Goal: Task Accomplishment & Management: Use online tool/utility

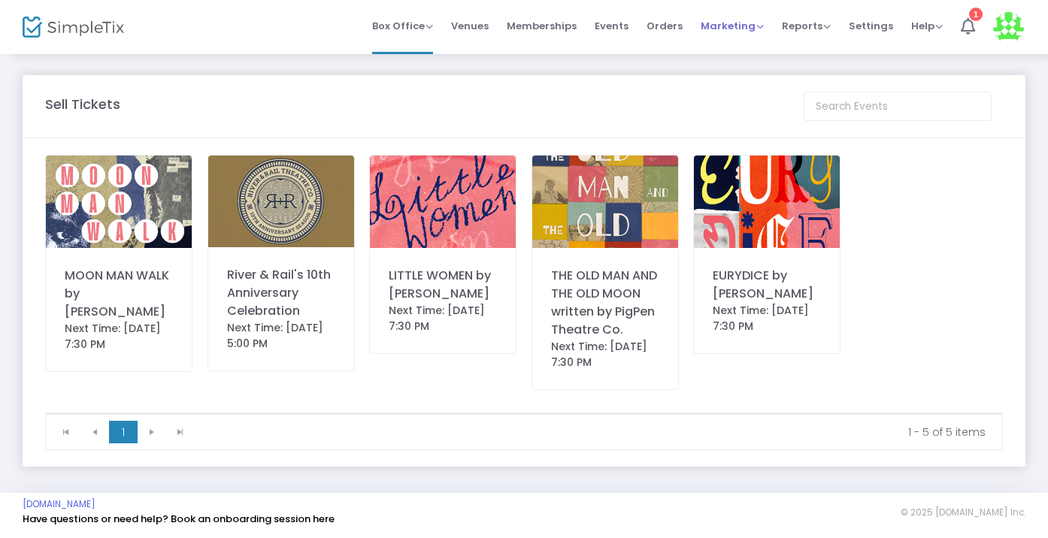
click at [745, 28] on span "Marketing" at bounding box center [731, 26] width 63 height 14
click at [744, 57] on li "Promo Codes" at bounding box center [760, 50] width 120 height 29
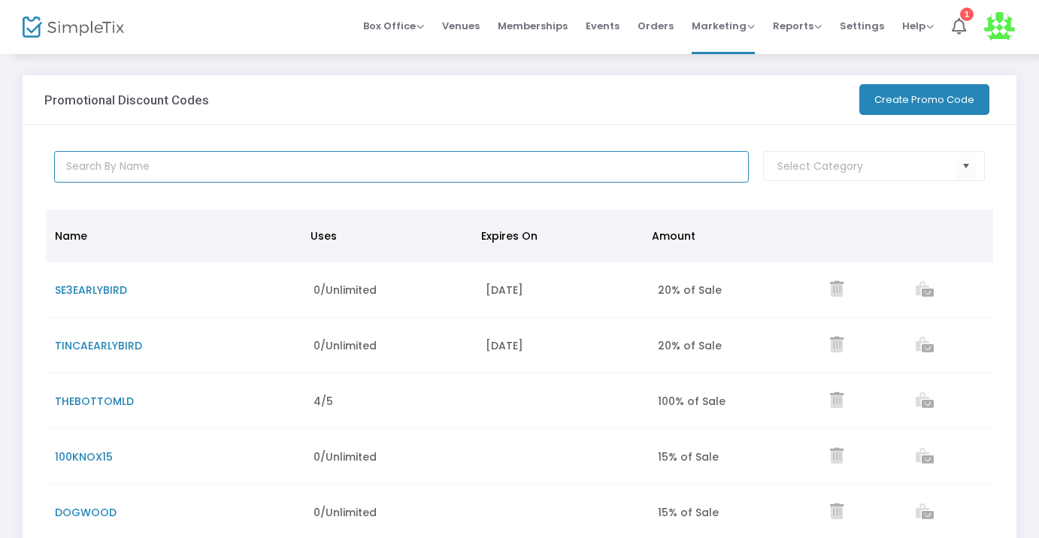
click at [296, 175] on input "text" at bounding box center [401, 167] width 694 height 32
click at [906, 108] on button "Create Promo Code" at bounding box center [924, 99] width 130 height 31
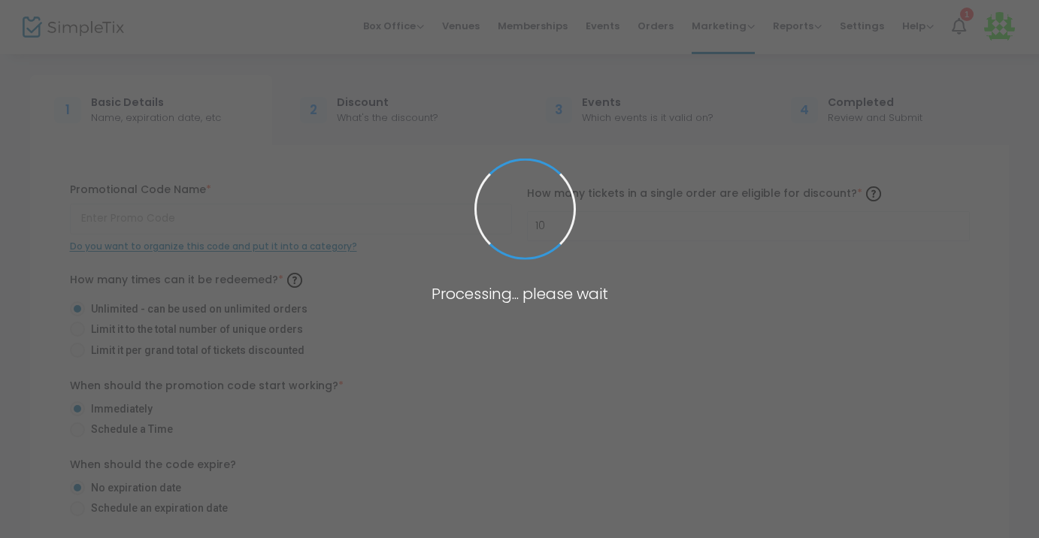
click at [295, 210] on body "Processing... please wait Box Office Sell Tickets Bookings Sell Season Pass Ven…" at bounding box center [519, 269] width 1039 height 538
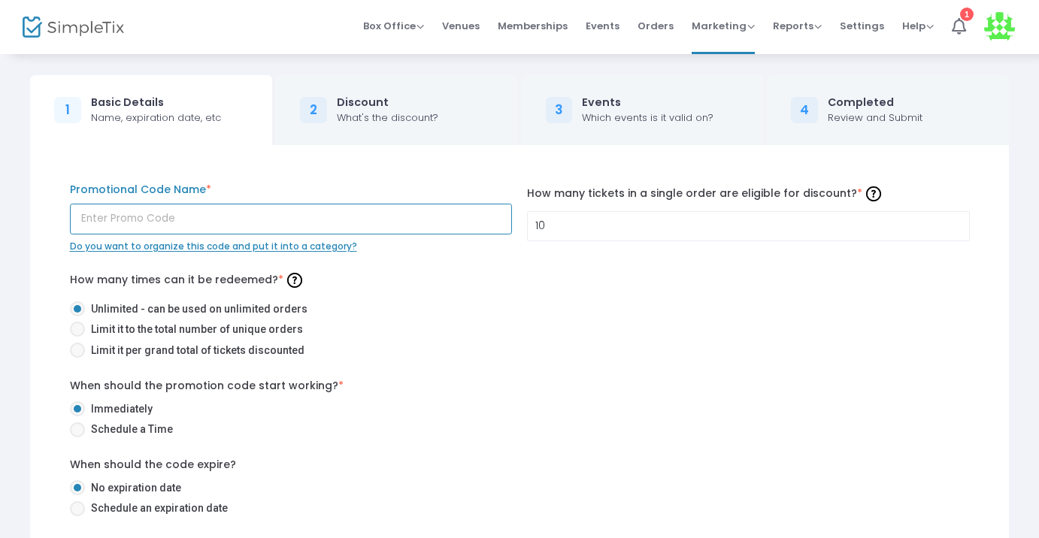
click at [293, 217] on input "text" at bounding box center [291, 219] width 443 height 31
type input "RRALUM"
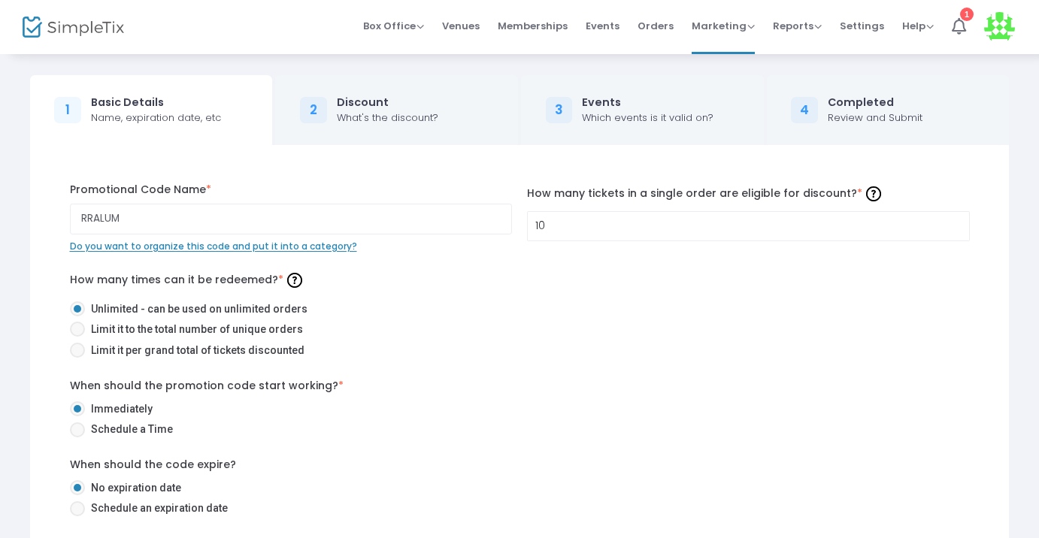
click at [427, 291] on div "How many times can it be redeemed? * Unlimited - can be used on unlimited order…" at bounding box center [520, 315] width 900 height 95
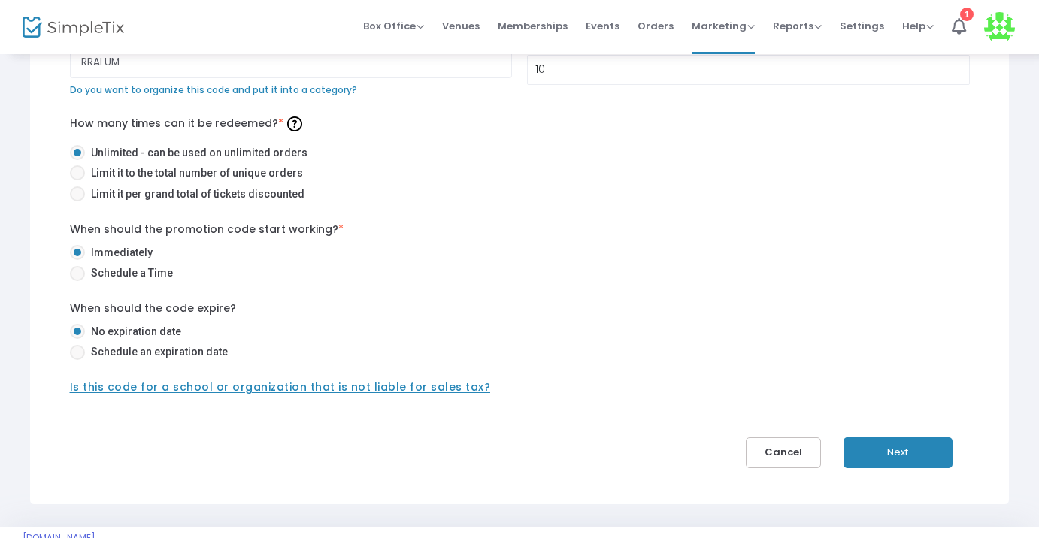
scroll to position [160, 0]
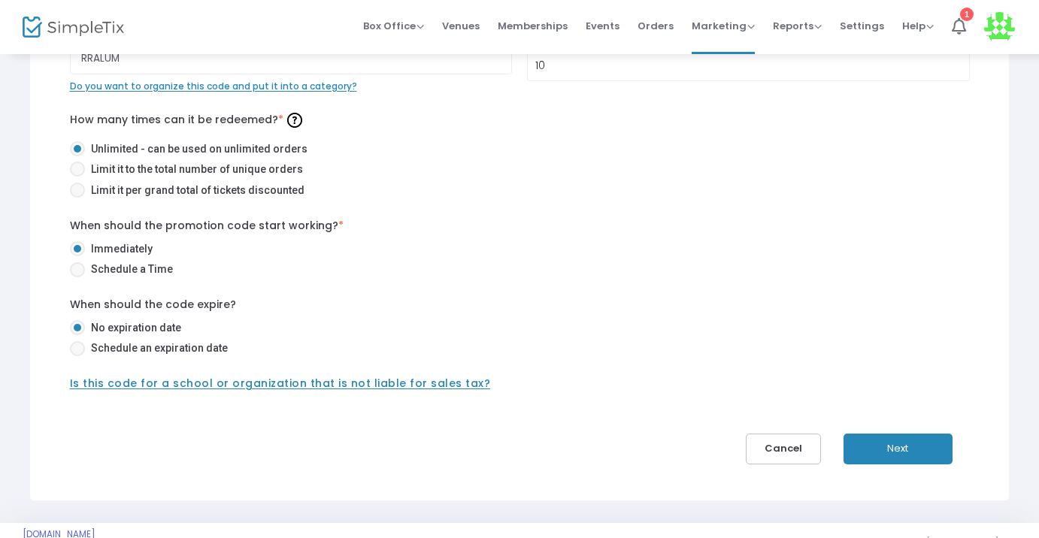
click at [885, 456] on button "Next" at bounding box center [897, 449] width 109 height 31
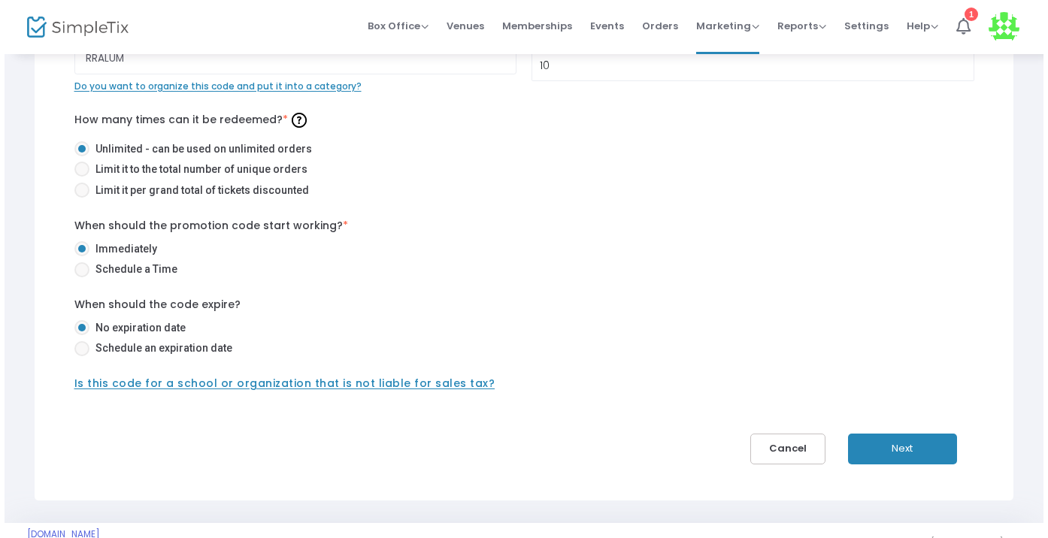
scroll to position [0, 0]
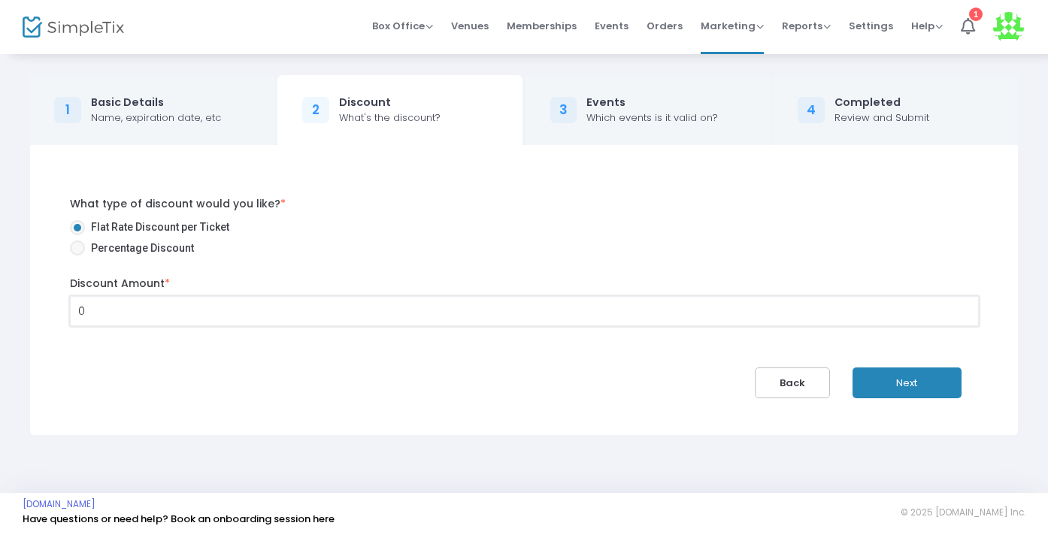
click at [154, 312] on input "0" at bounding box center [524, 311] width 907 height 29
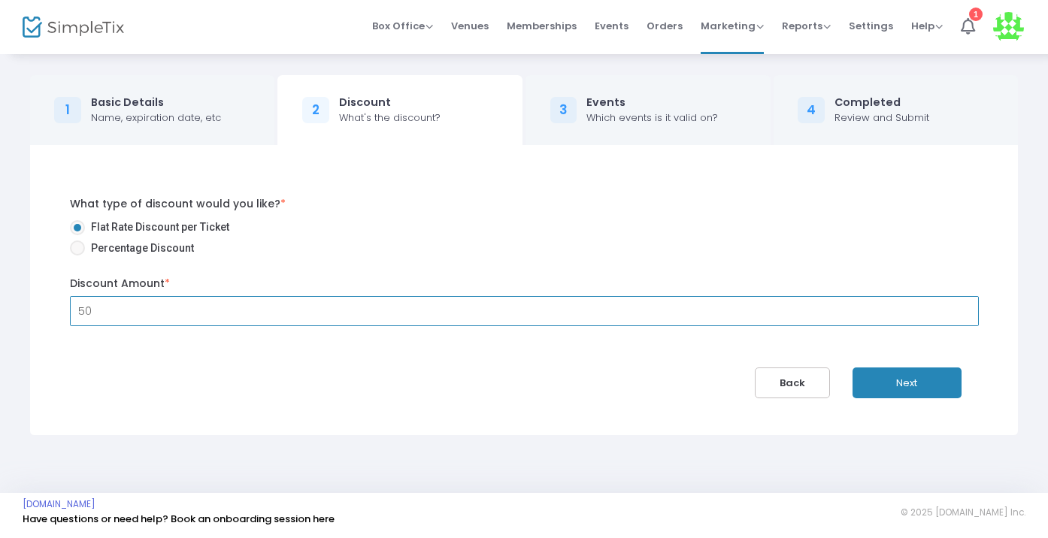
type input "$50.00"
click at [175, 337] on div "What type of discount would you like? * Flat Rate Discount per Ticket Percentag…" at bounding box center [524, 267] width 931 height 142
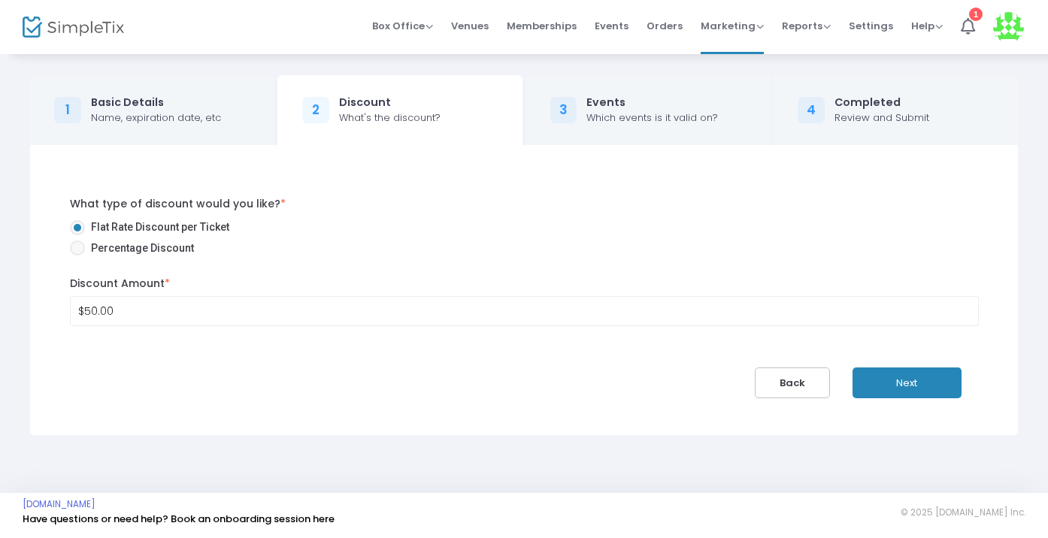
click at [923, 387] on button "Next" at bounding box center [906, 382] width 109 height 31
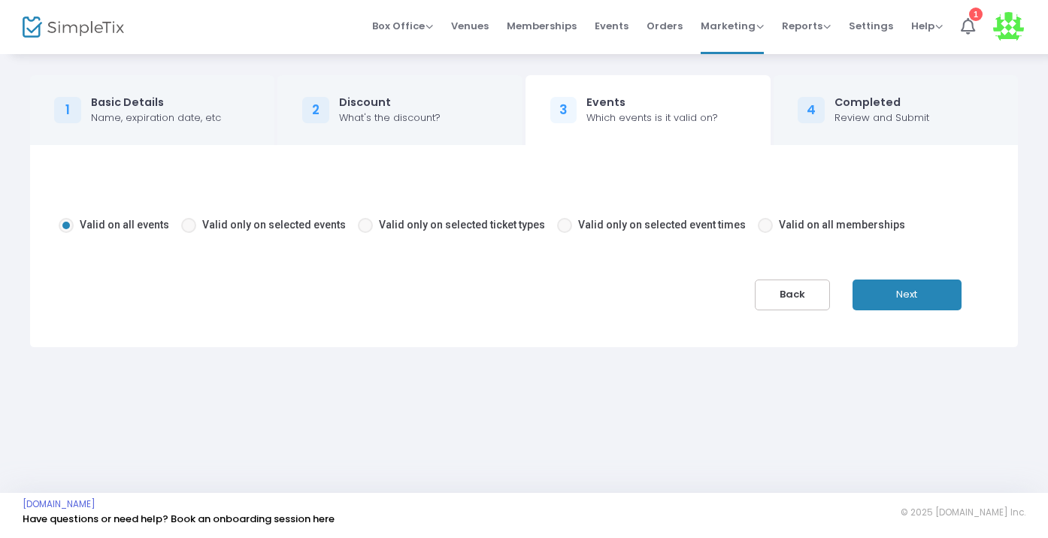
click at [304, 225] on span "Valid only on selected events" at bounding box center [274, 225] width 144 height 12
click at [189, 233] on input "Valid only on selected events" at bounding box center [188, 233] width 1 height 1
radio input "true"
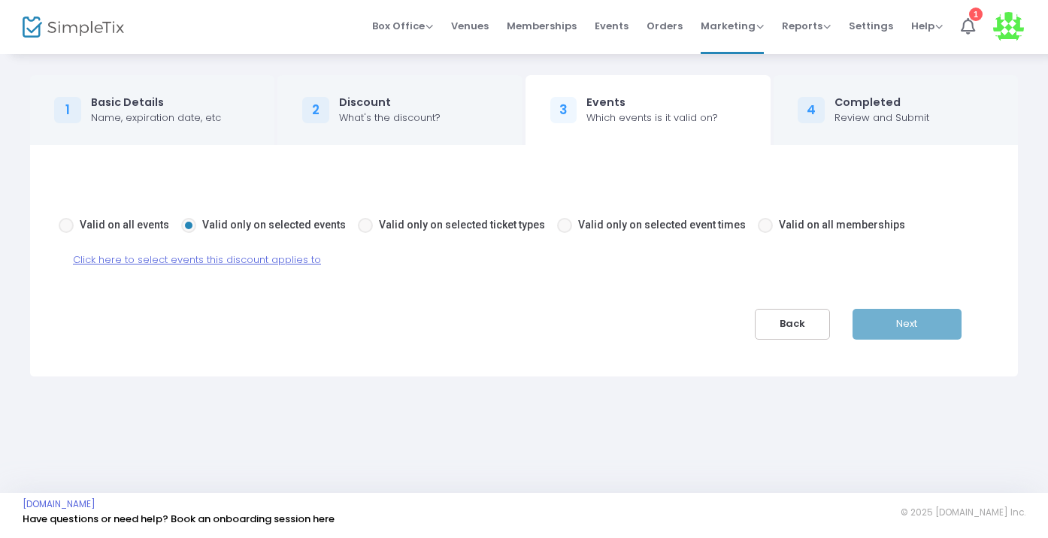
click at [297, 265] on span "Click here to select events this discount applies to" at bounding box center [197, 260] width 248 height 14
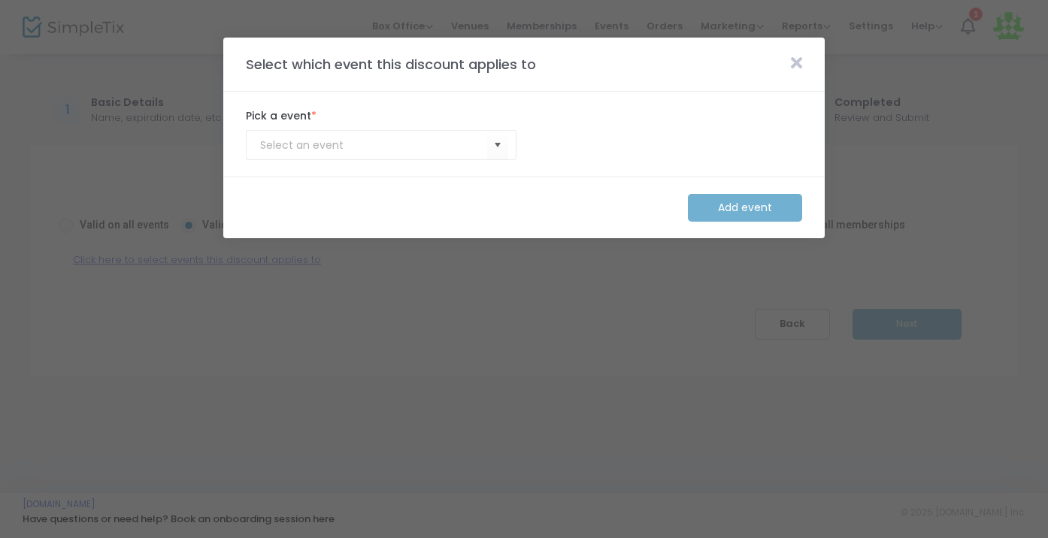
click at [484, 136] on kendo-combobox at bounding box center [381, 145] width 271 height 30
click at [492, 145] on span "Select" at bounding box center [497, 145] width 25 height 25
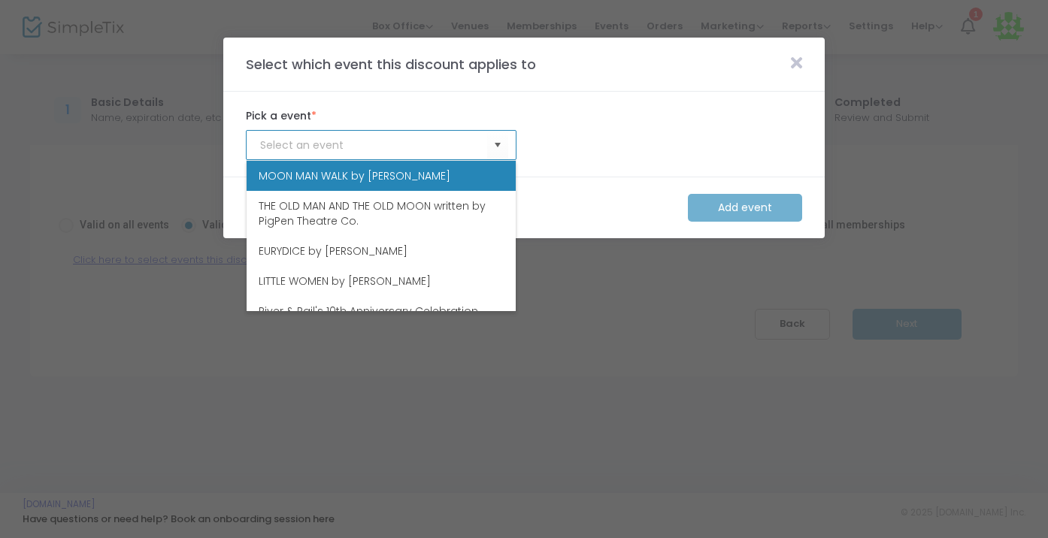
click at [799, 56] on icon at bounding box center [796, 63] width 11 height 17
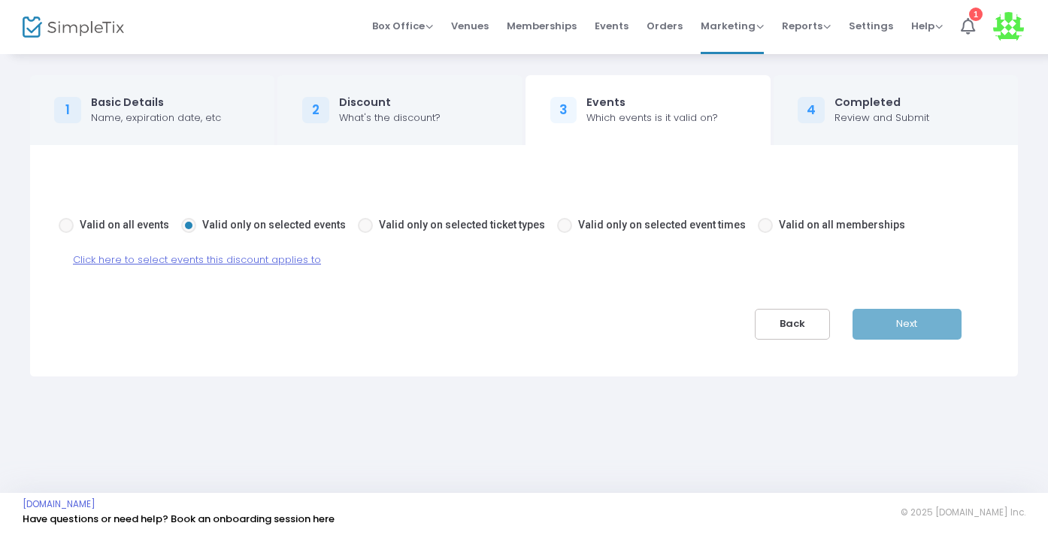
click at [442, 231] on span "Valid only on selected ticket types" at bounding box center [462, 225] width 166 height 12
click at [365, 233] on input "Valid only on selected ticket types" at bounding box center [364, 233] width 1 height 1
radio input "true"
click at [330, 262] on span "Click here to select ticket types this discount applies to" at bounding box center [208, 260] width 271 height 14
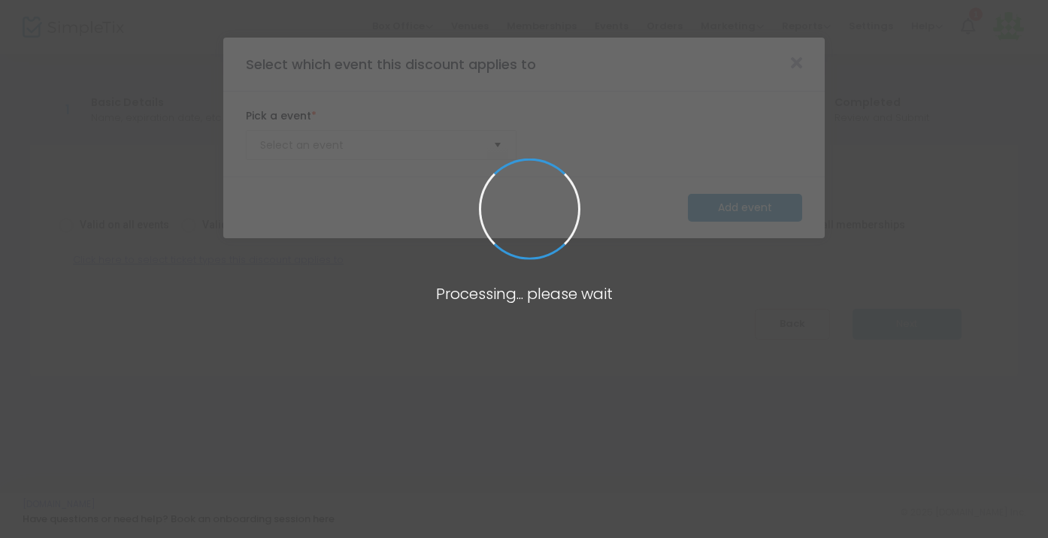
click at [473, 140] on body "Processing... please wait Box Office Sell Tickets Bookings Sell Season Pass Ven…" at bounding box center [524, 269] width 1048 height 538
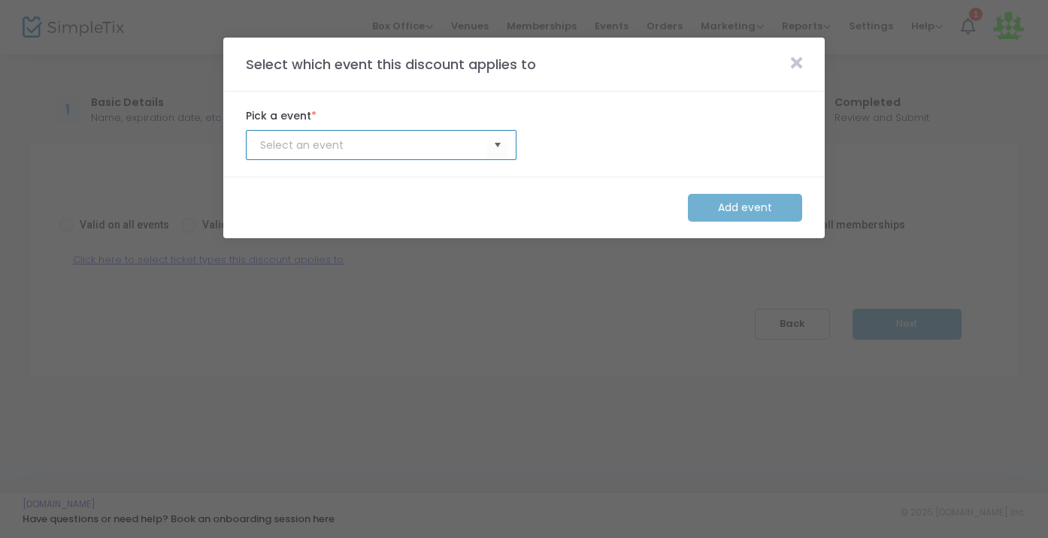
click at [473, 141] on input at bounding box center [373, 146] width 227 height 16
click at [513, 144] on kendo-combobox at bounding box center [381, 145] width 271 height 30
click at [503, 144] on span "Select" at bounding box center [497, 145] width 25 height 25
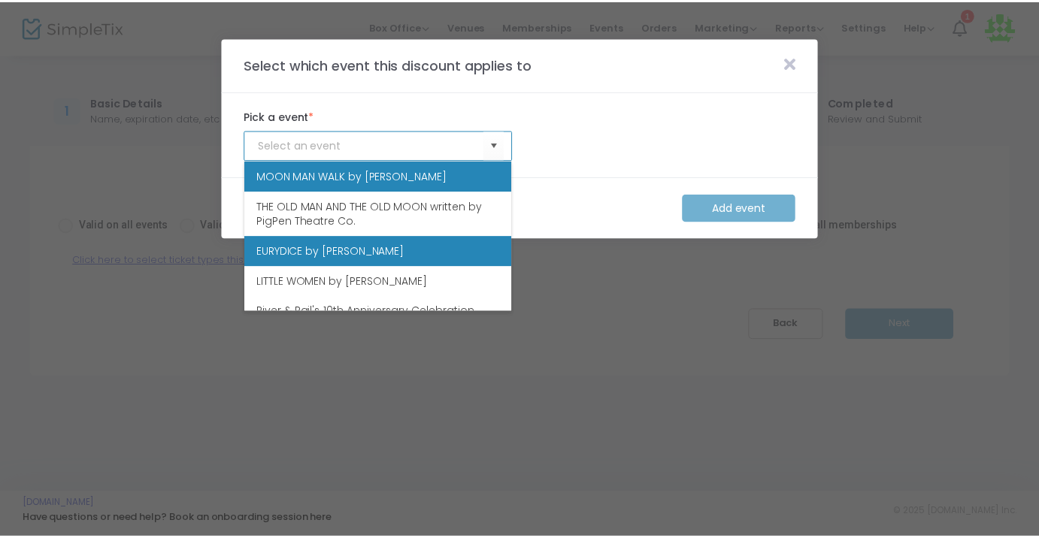
scroll to position [15, 0]
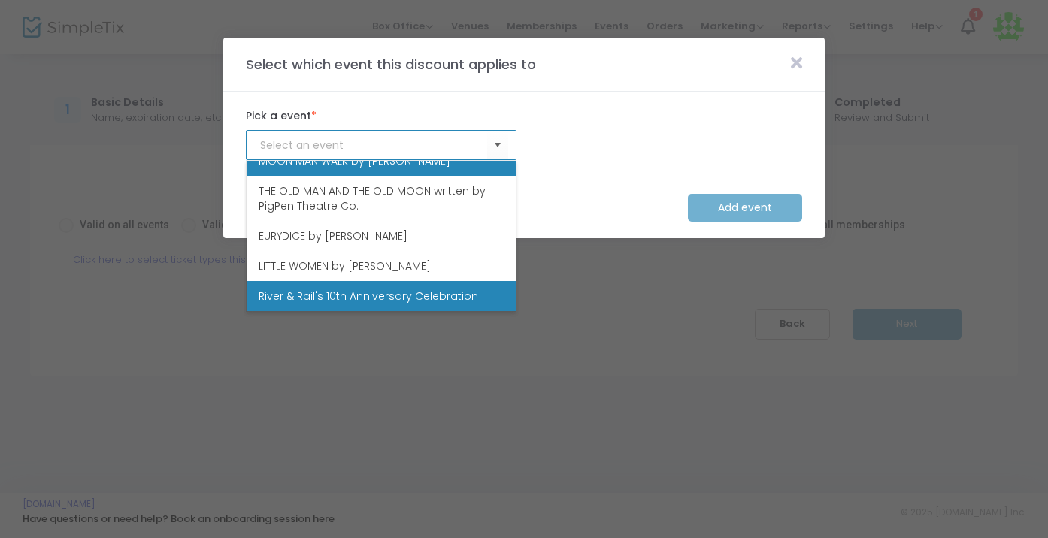
click at [427, 292] on span "River & Rail's 10th Anniversary Celebration" at bounding box center [368, 296] width 219 height 15
type input "River & Rail's 10th Anniversary Celebration"
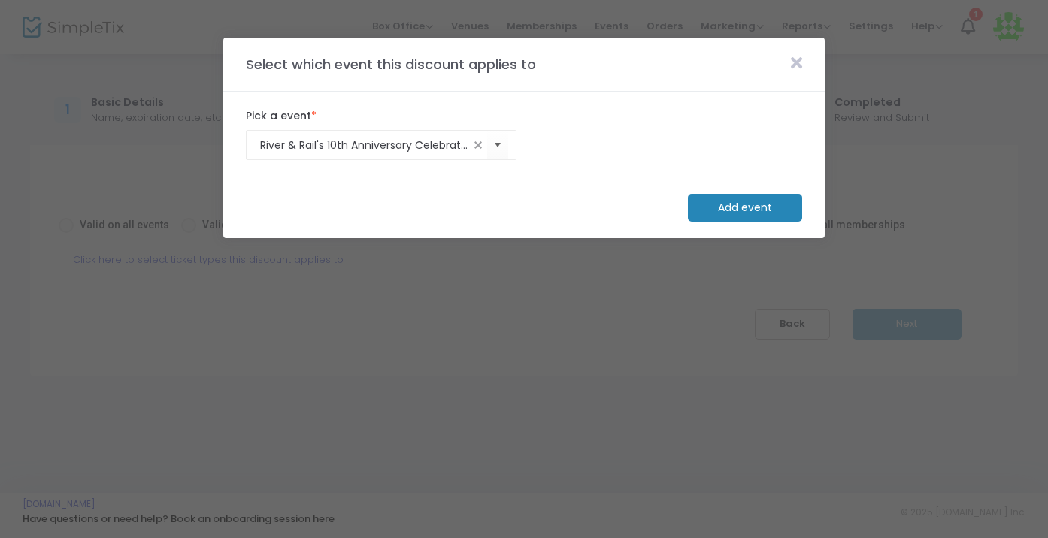
click at [755, 196] on m-button "Add event" at bounding box center [745, 208] width 114 height 28
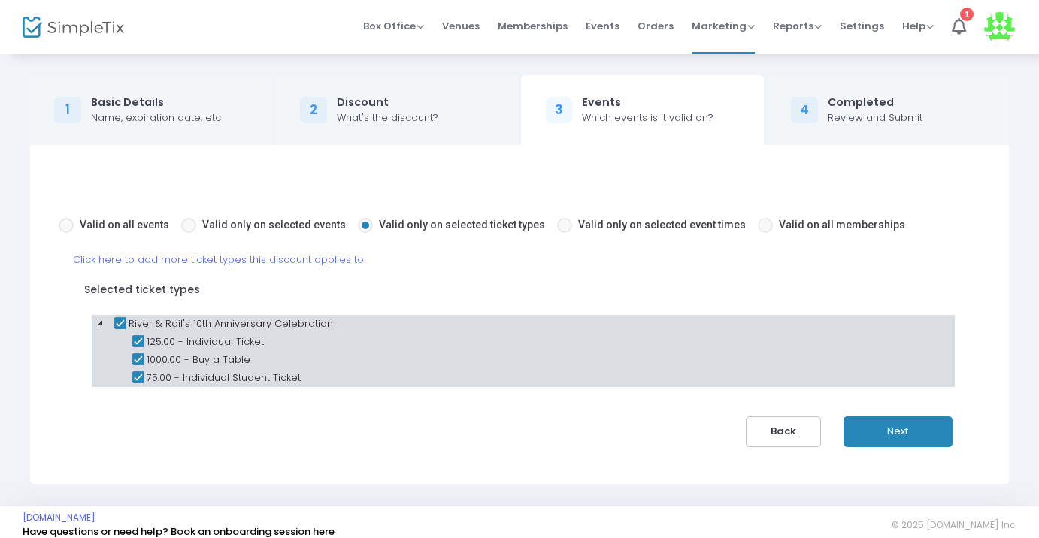
click at [142, 359] on icon at bounding box center [138, 360] width 18 height 18
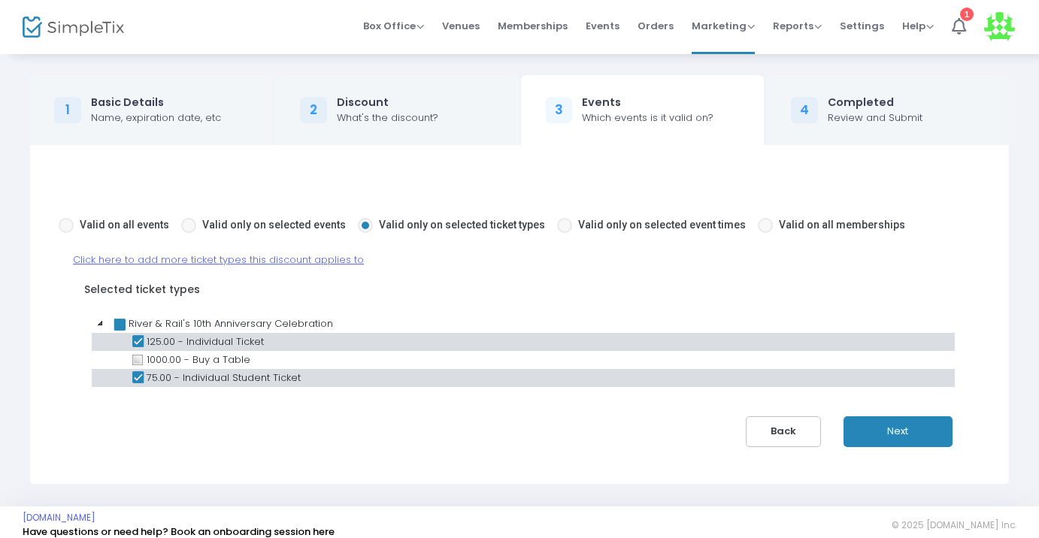
click at [141, 376] on icon at bounding box center [138, 378] width 18 height 18
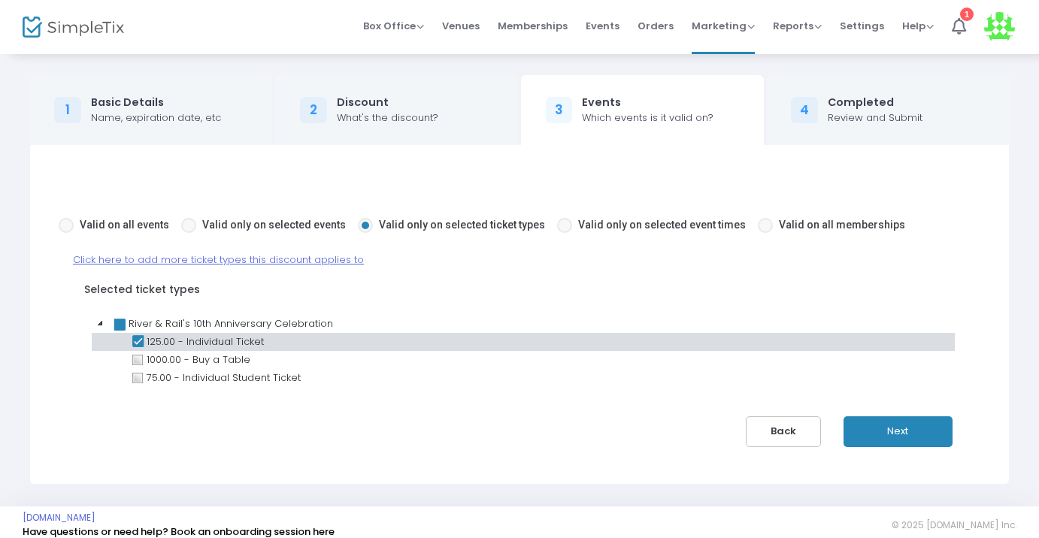
click at [283, 414] on div "Valid on all events Valid only on selected events Valid only on selected ticket…" at bounding box center [519, 314] width 945 height 265
click at [906, 428] on button "Next" at bounding box center [897, 431] width 109 height 31
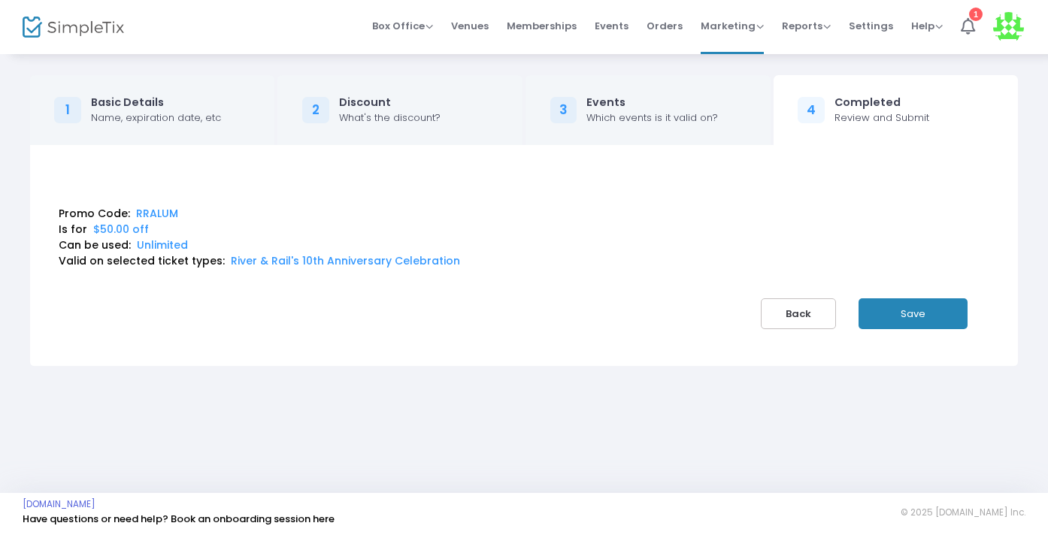
click at [918, 313] on button "Save" at bounding box center [912, 313] width 109 height 31
